Goal: Task Accomplishment & Management: Complete application form

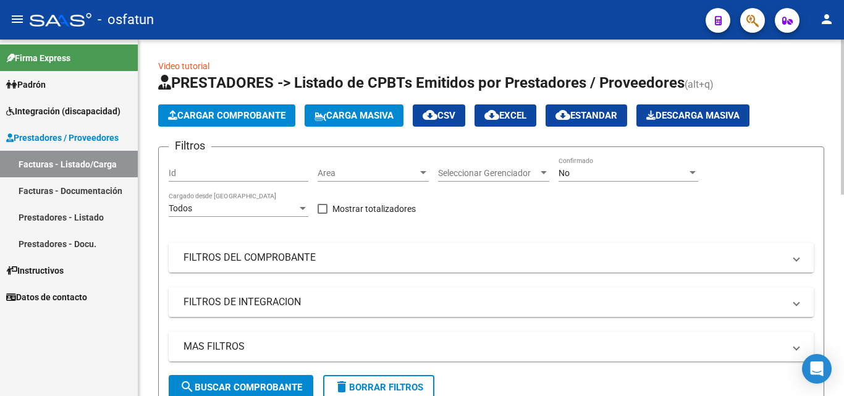
click at [518, 169] on span "Seleccionar Gerenciador" at bounding box center [488, 173] width 100 height 10
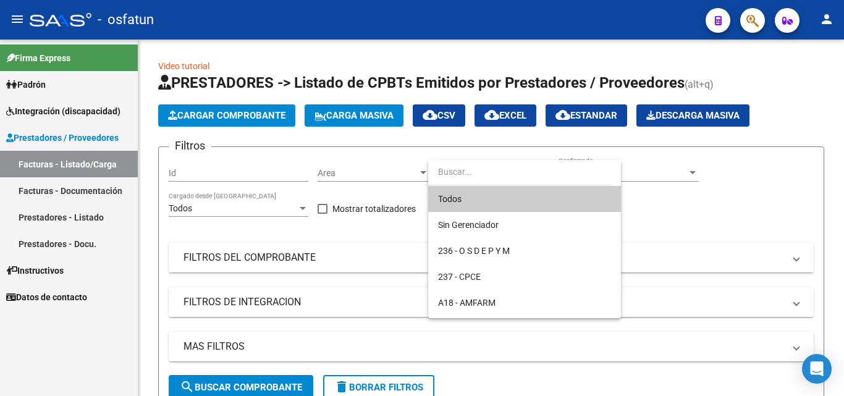
click at [484, 191] on span "Todos" at bounding box center [524, 199] width 173 height 26
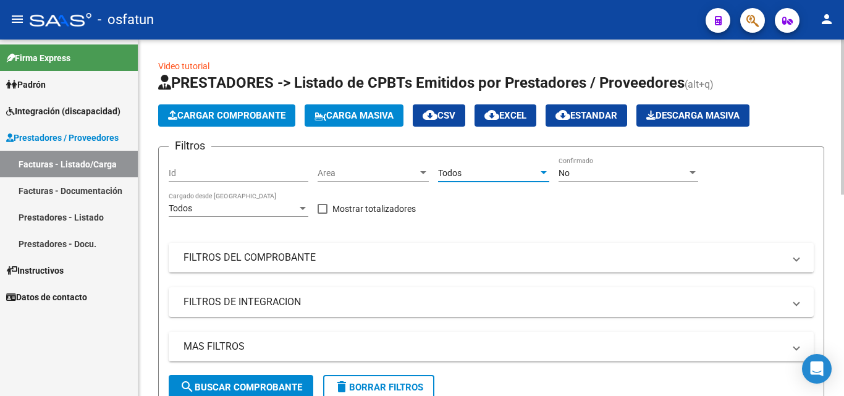
click at [601, 168] on div "No" at bounding box center [622, 173] width 128 height 10
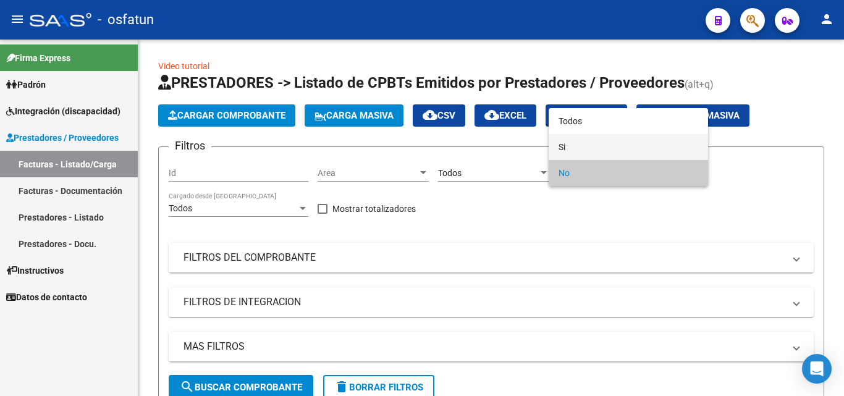
click at [579, 154] on span "Si" at bounding box center [628, 147] width 140 height 26
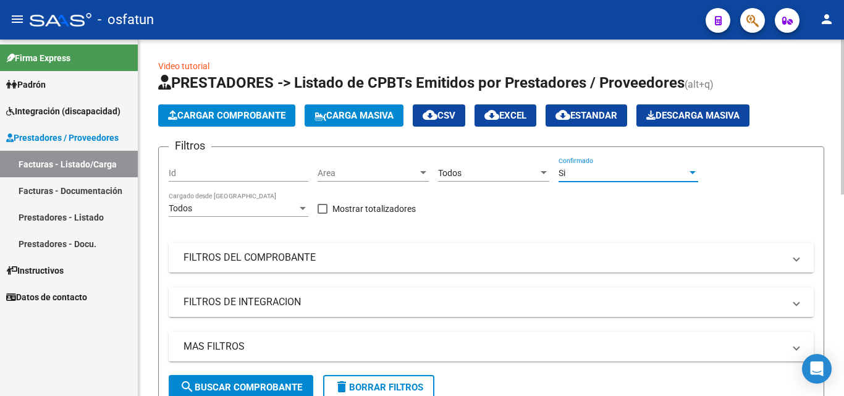
click at [247, 258] on mat-panel-title "FILTROS DEL COMPROBANTE" at bounding box center [483, 258] width 600 height 14
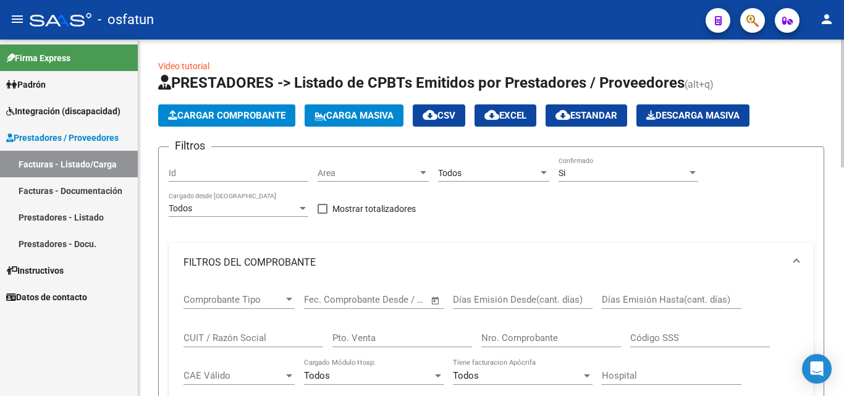
click at [225, 339] on input "CUIT / Razón Social" at bounding box center [253, 337] width 140 height 11
paste input "27 37500308 8"
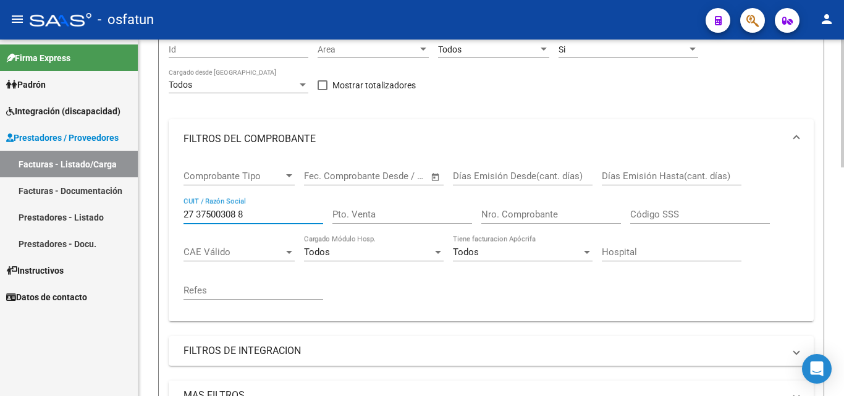
click at [243, 217] on input "27 37500308 8" at bounding box center [253, 214] width 140 height 11
click at [243, 214] on input "27 37500308 8" at bounding box center [253, 214] width 140 height 11
click at [242, 214] on input "27 37500308 8" at bounding box center [253, 214] width 140 height 11
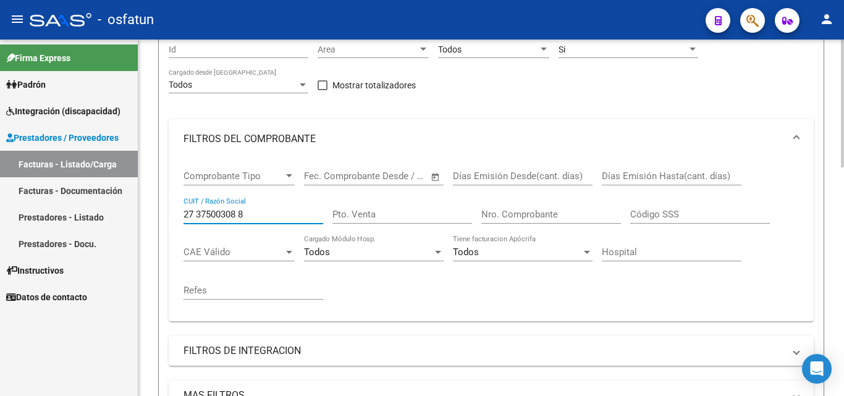
click at [239, 214] on input "27 37500308 8" at bounding box center [253, 214] width 140 height 11
click at [199, 217] on input "27 375003088" at bounding box center [253, 214] width 140 height 11
click at [195, 213] on input "27 375003088" at bounding box center [253, 214] width 140 height 11
click at [196, 216] on input "27 375003088" at bounding box center [253, 214] width 140 height 11
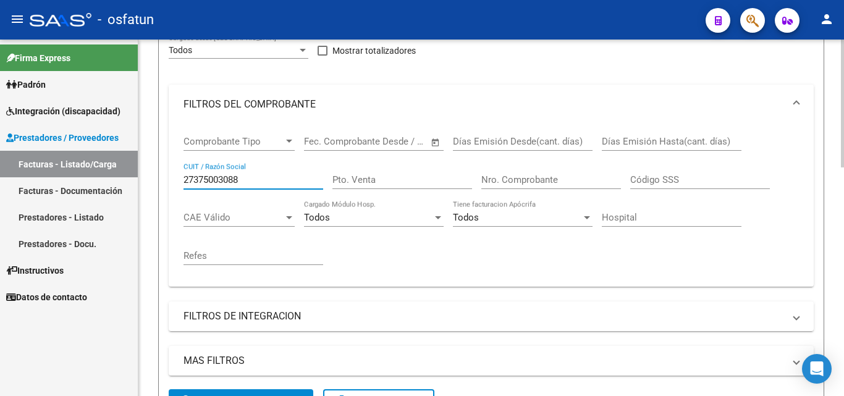
scroll to position [247, 0]
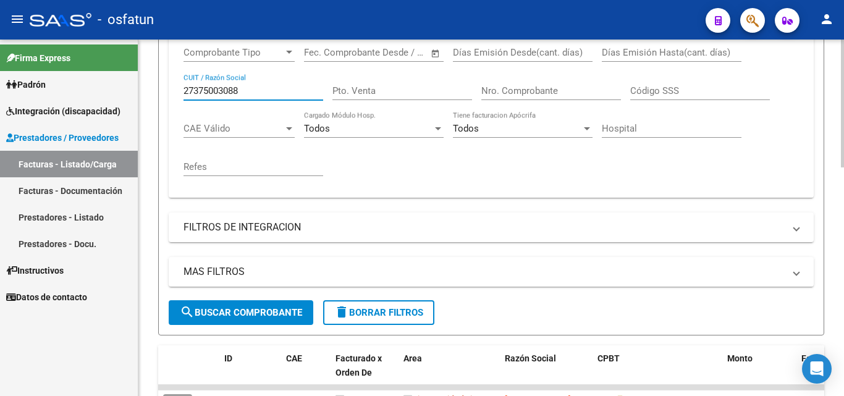
type input "27375003088"
click at [270, 307] on span "search Buscar Comprobante" at bounding box center [241, 312] width 122 height 11
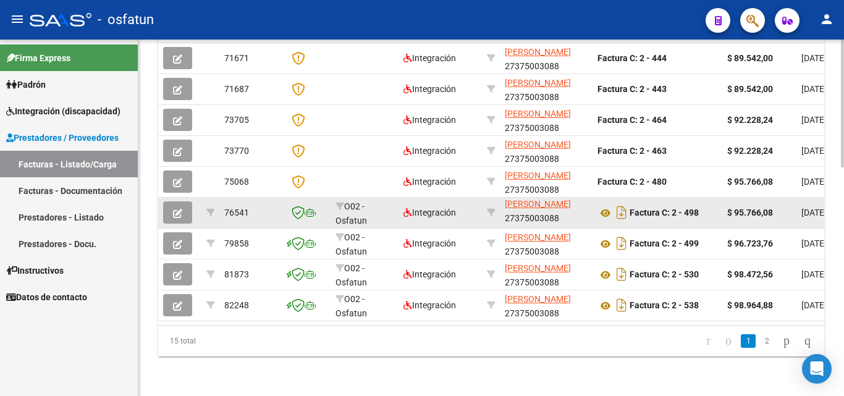
scroll to position [635, 0]
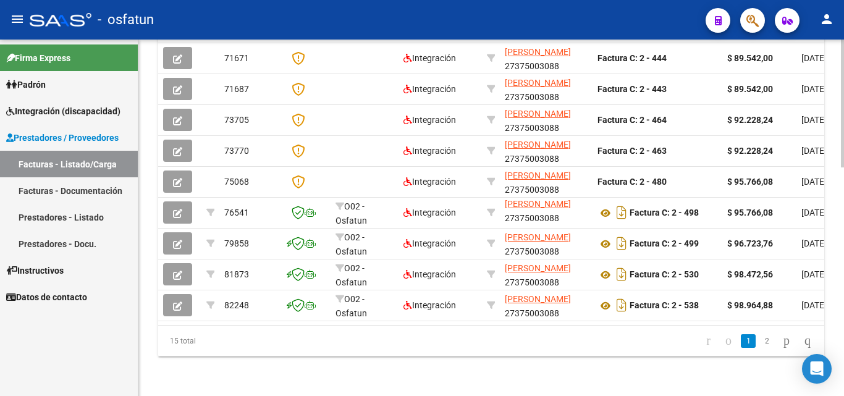
drag, startPoint x: 751, startPoint y: 340, endPoint x: 715, endPoint y: 358, distance: 40.1
click at [759, 340] on link "2" at bounding box center [766, 341] width 15 height 14
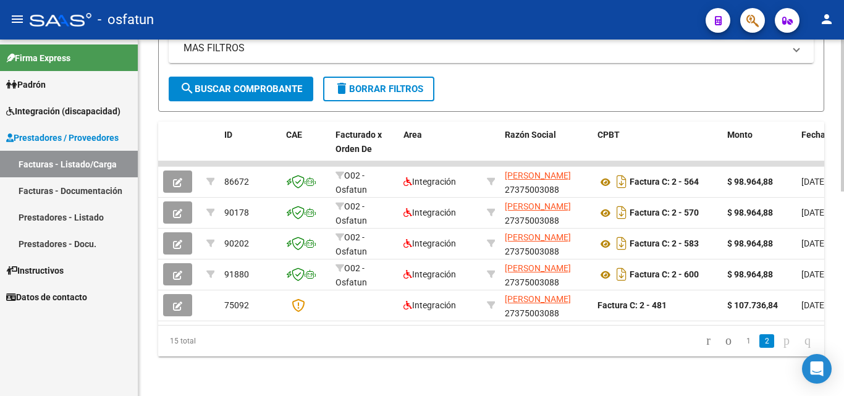
scroll to position [481, 0]
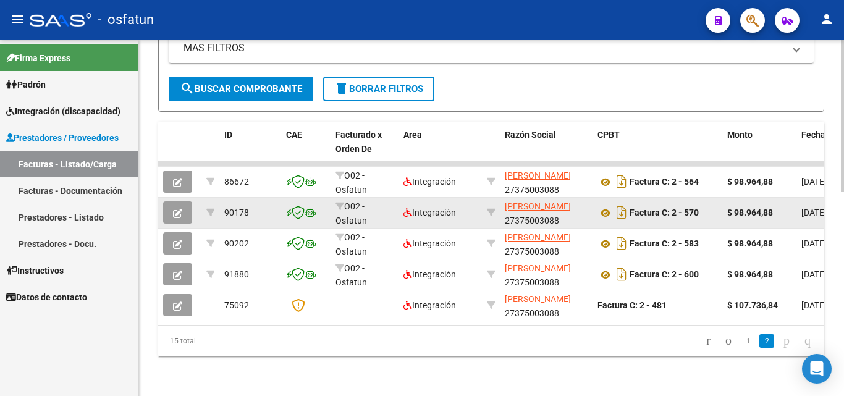
click at [180, 209] on icon "button" at bounding box center [177, 213] width 9 height 9
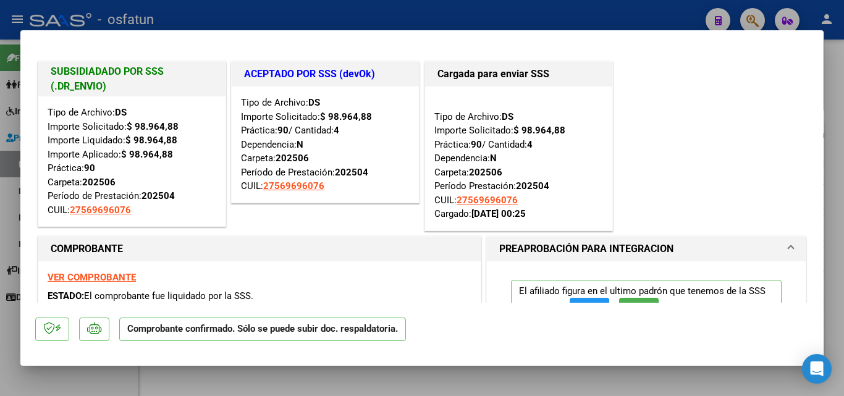
click at [828, 70] on div at bounding box center [422, 198] width 844 height 396
type input "$ 0,00"
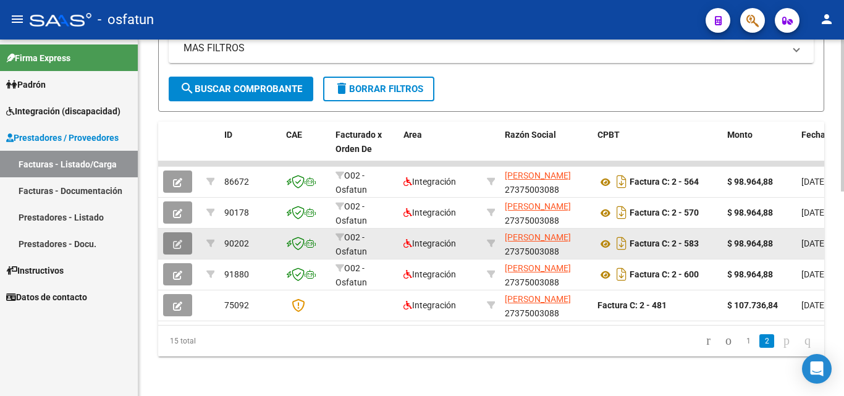
click at [183, 232] on button "button" at bounding box center [177, 243] width 29 height 22
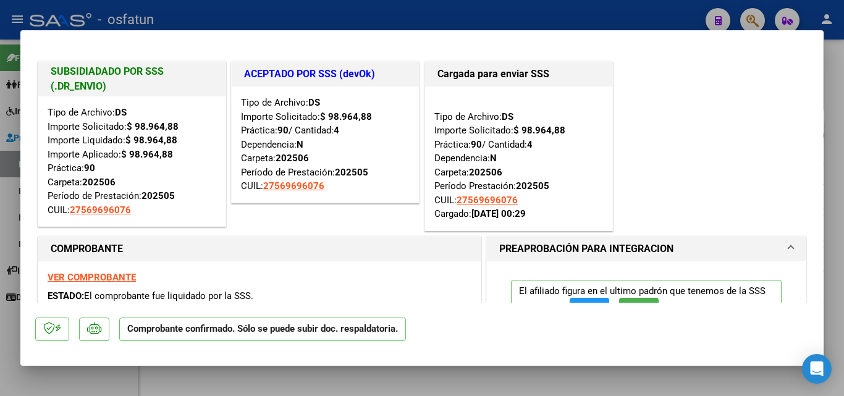
drag, startPoint x: 826, startPoint y: 123, endPoint x: 813, endPoint y: 113, distance: 16.3
click at [828, 122] on div at bounding box center [422, 198] width 844 height 396
type input "$ 0,00"
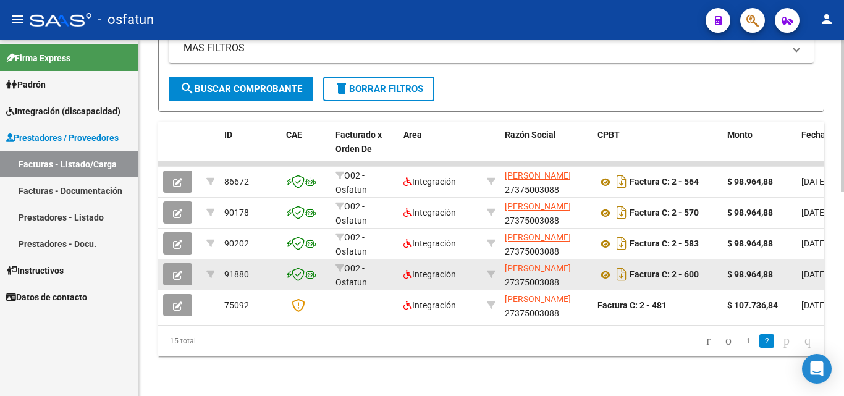
click at [184, 269] on button "button" at bounding box center [177, 274] width 29 height 22
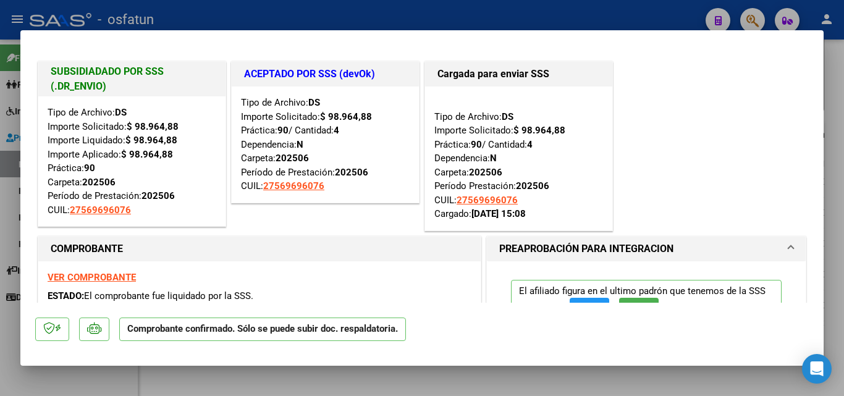
click at [838, 78] on div at bounding box center [422, 198] width 844 height 396
type input "$ 0,00"
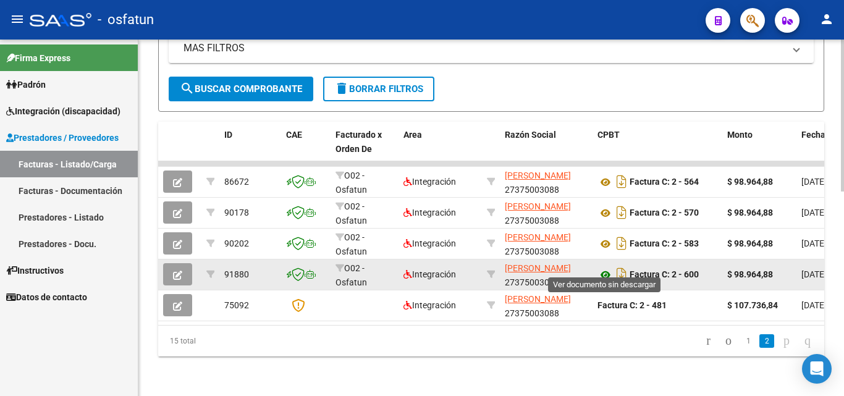
click at [607, 267] on icon at bounding box center [605, 274] width 16 height 15
